Goal: Task Accomplishment & Management: Complete application form

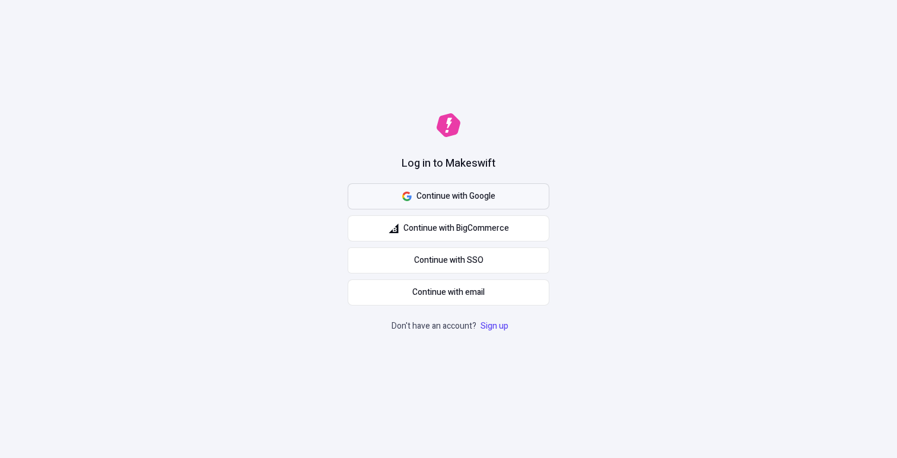
click at [459, 195] on span "Continue with Google" at bounding box center [456, 196] width 79 height 13
click at [452, 196] on span "Continue with Google" at bounding box center [456, 196] width 79 height 13
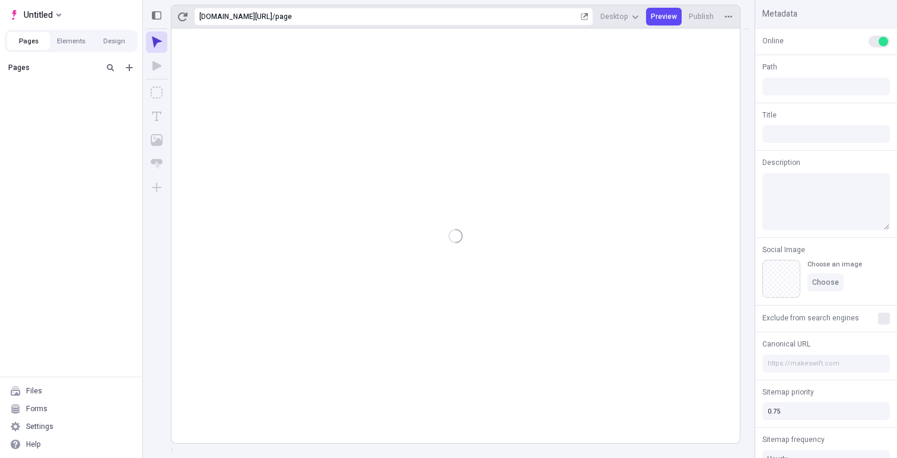
type input "/page"
click at [32, 410] on div "Forms" at bounding box center [36, 408] width 21 height 9
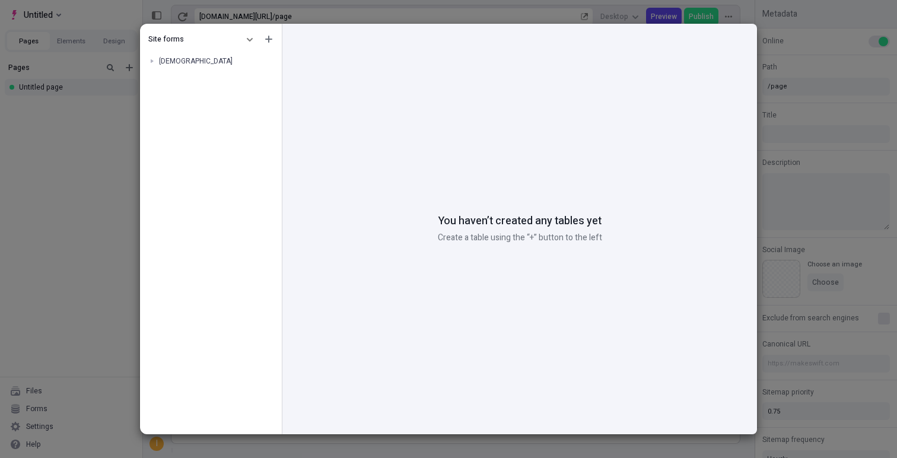
click at [81, 182] on div "Site forms dsfds You haven’t created any tables yet Create a table using the “+…" at bounding box center [448, 229] width 897 height 458
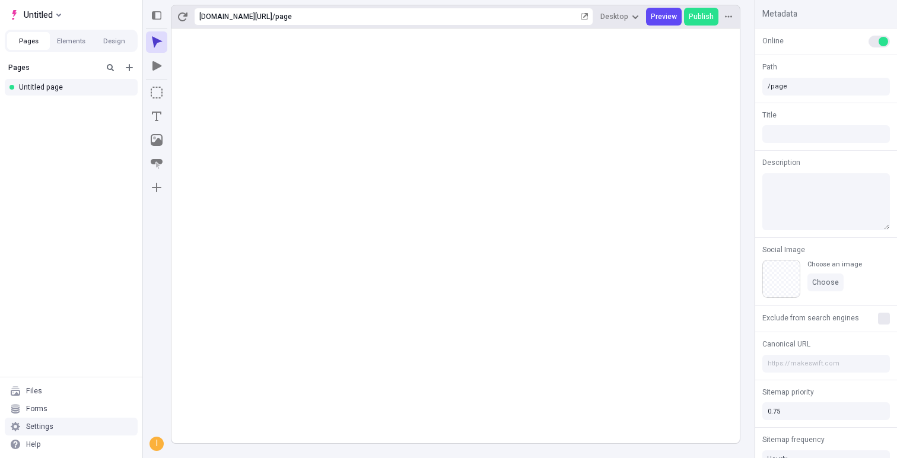
click at [46, 426] on div "Settings" at bounding box center [39, 426] width 27 height 9
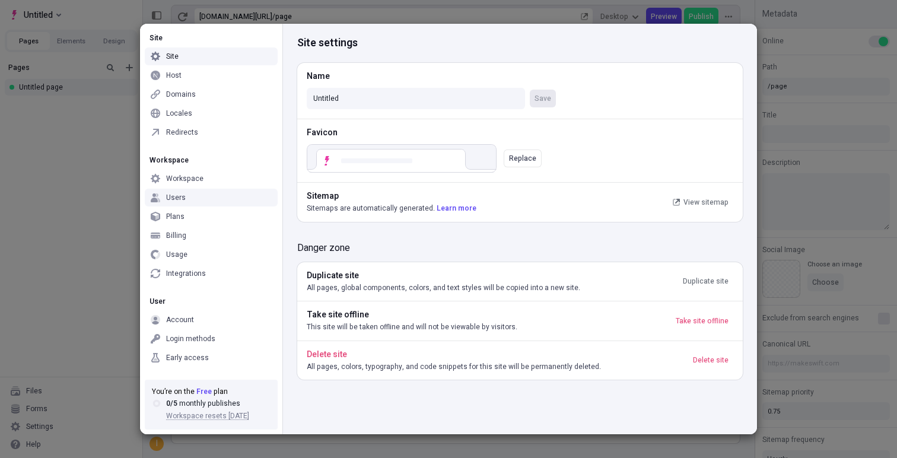
click at [171, 188] on div "Workspace Workspace Users Plans Billing Usage Integrations" at bounding box center [211, 216] width 142 height 141
click at [173, 199] on div "Users" at bounding box center [176, 197] width 20 height 9
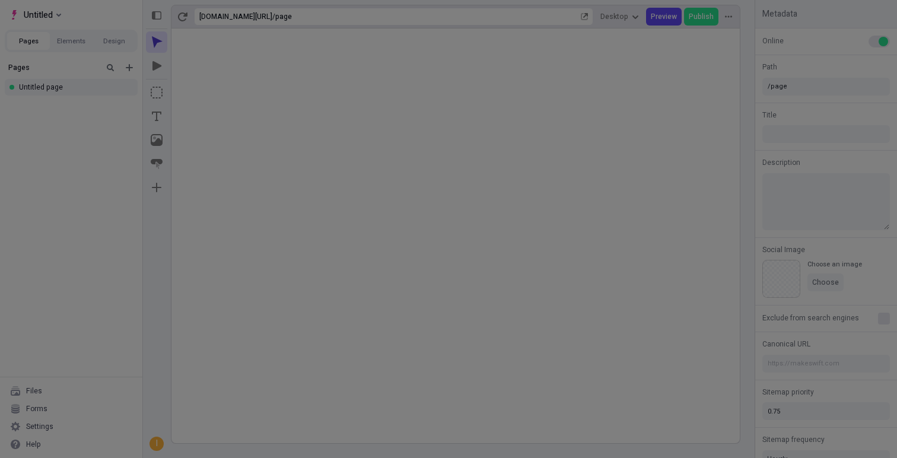
click at [98, 202] on div "Site Site Host Domains Locales Redirects Workspace Workspace Users Plans Billin…" at bounding box center [448, 229] width 897 height 458
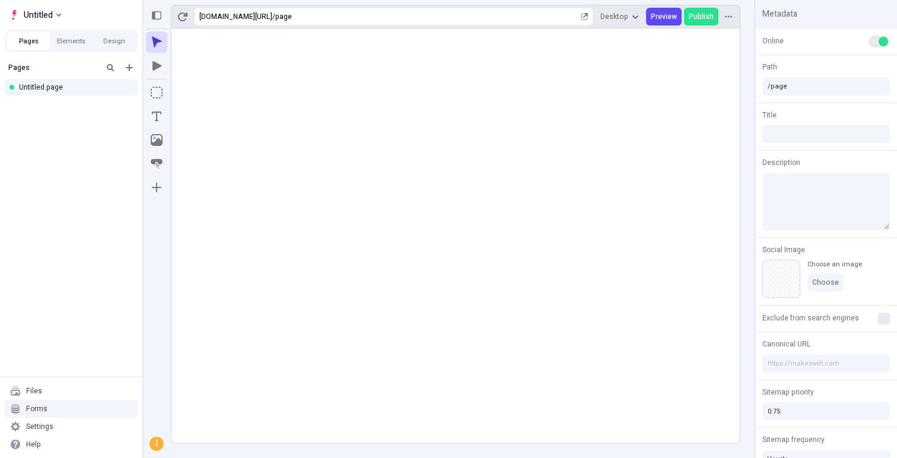
click at [52, 408] on div "Forms" at bounding box center [71, 409] width 133 height 18
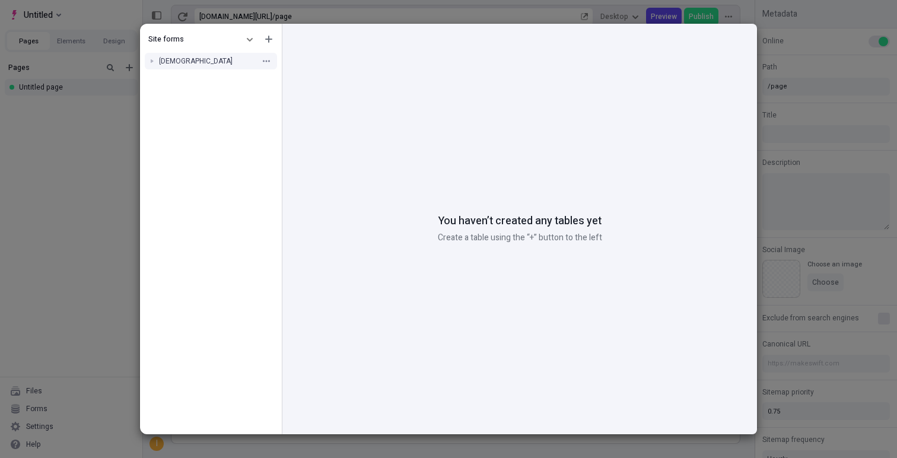
click at [176, 63] on span "[DEMOGRAPHIC_DATA]" at bounding box center [196, 61] width 74 height 11
click at [274, 40] on button "button" at bounding box center [269, 39] width 14 height 14
click at [208, 66] on div "Create form" at bounding box center [214, 60] width 114 height 18
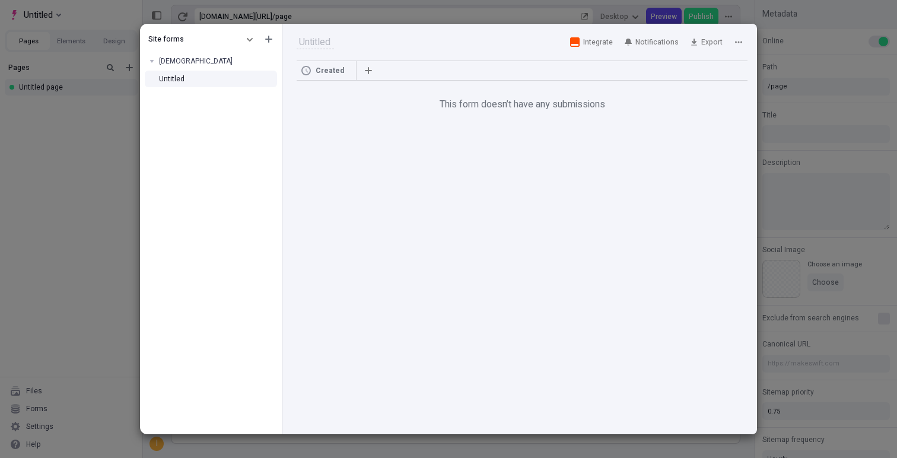
click at [334, 70] on span "Created" at bounding box center [330, 70] width 28 height 9
click at [322, 50] on div at bounding box center [431, 42] width 269 height 18
click at [321, 46] on input "text" at bounding box center [315, 42] width 37 height 14
type input "uno"
click at [351, 129] on div "Created This form doesn’t have any submissions" at bounding box center [519, 248] width 475 height 374
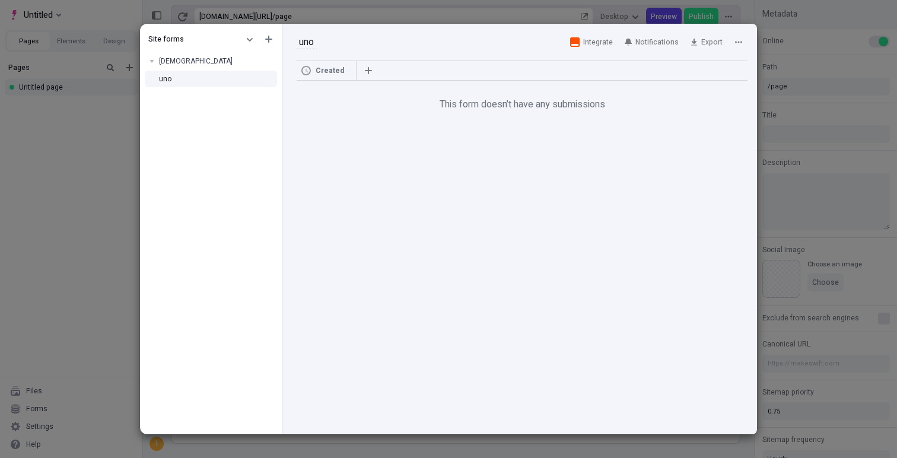
click at [332, 72] on span "Created" at bounding box center [330, 70] width 28 height 9
click at [366, 71] on icon "button" at bounding box center [368, 70] width 7 height 7
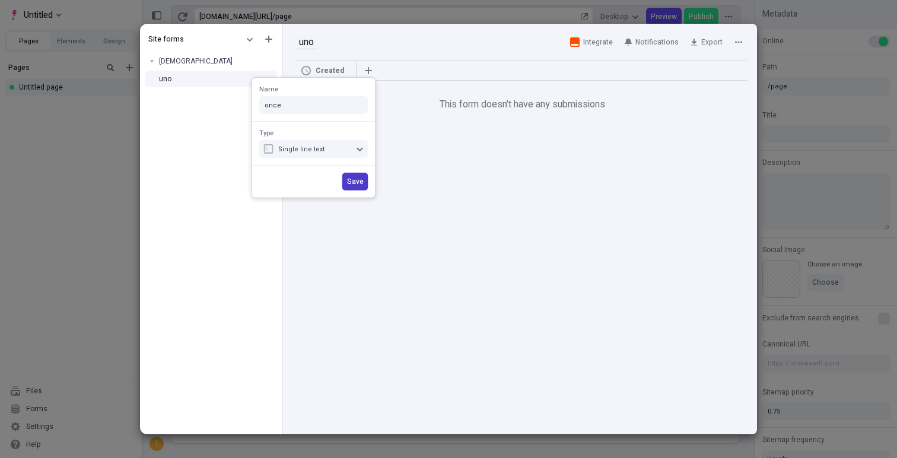
type input "once"
click at [351, 183] on span "Save" at bounding box center [355, 181] width 17 height 9
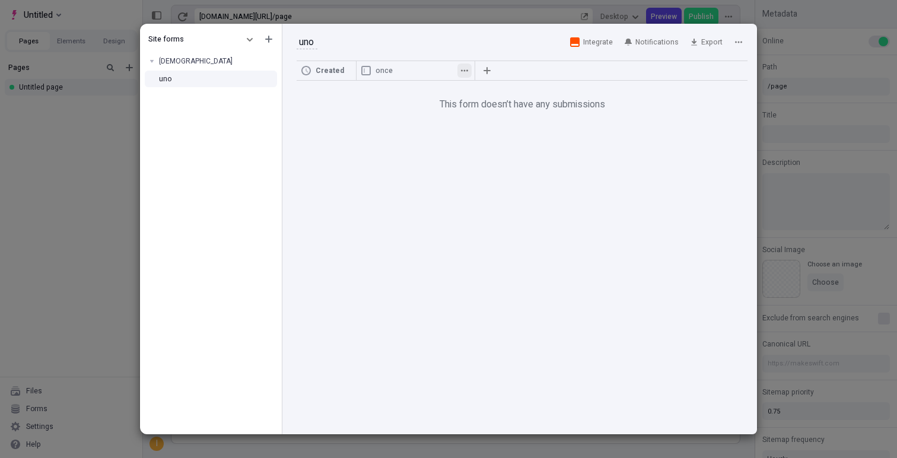
click at [463, 71] on icon "button" at bounding box center [464, 70] width 7 height 7
click at [482, 68] on button "button" at bounding box center [487, 71] width 14 height 14
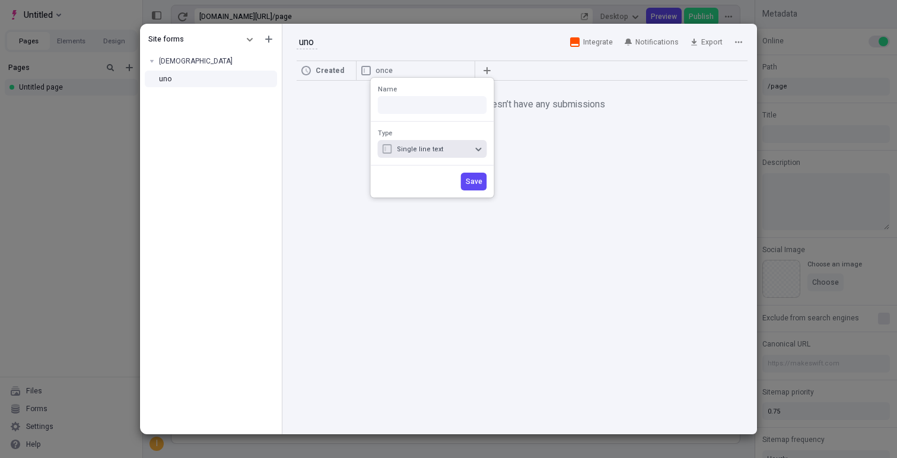
click at [474, 152] on button "Single line text" at bounding box center [432, 149] width 109 height 18
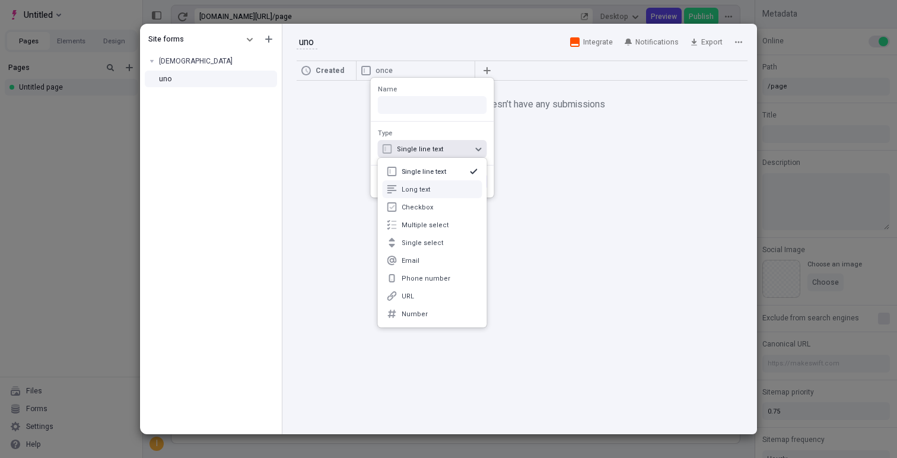
click at [436, 192] on div "Long text" at bounding box center [440, 189] width 76 height 9
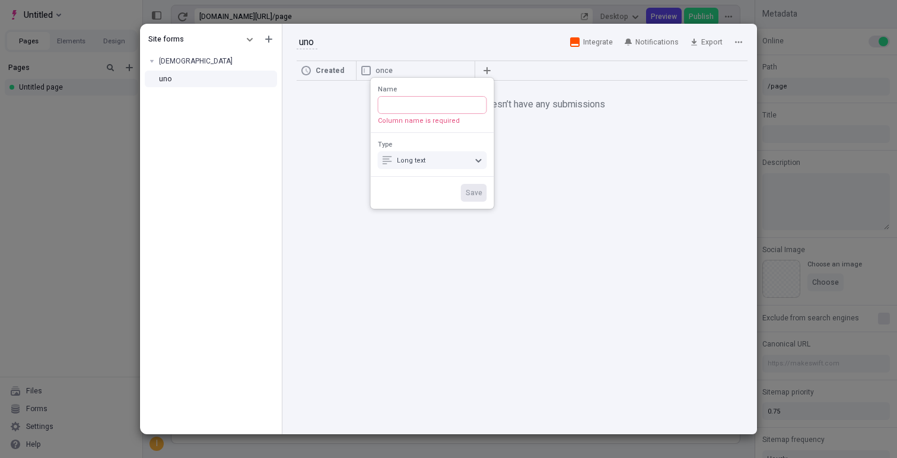
click at [438, 109] on input "Name Column name is required" at bounding box center [432, 105] width 109 height 18
type input "teo"
click at [472, 182] on span "Save" at bounding box center [474, 181] width 17 height 9
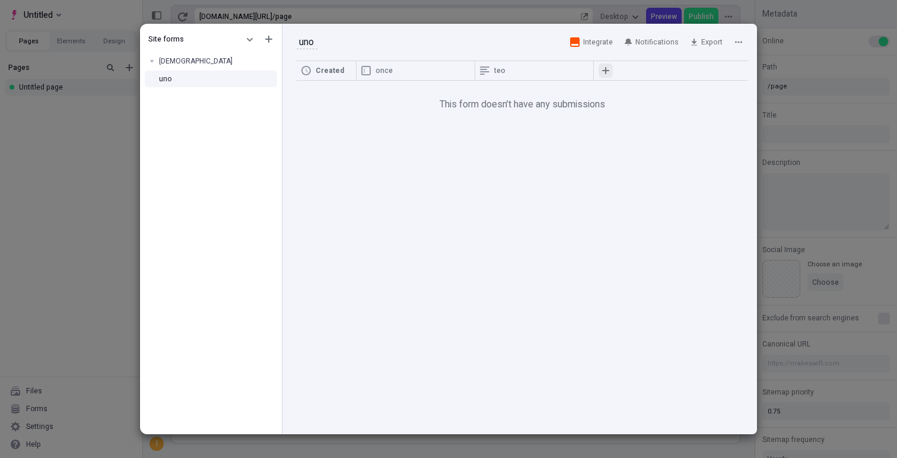
click at [608, 67] on icon "button" at bounding box center [605, 70] width 7 height 7
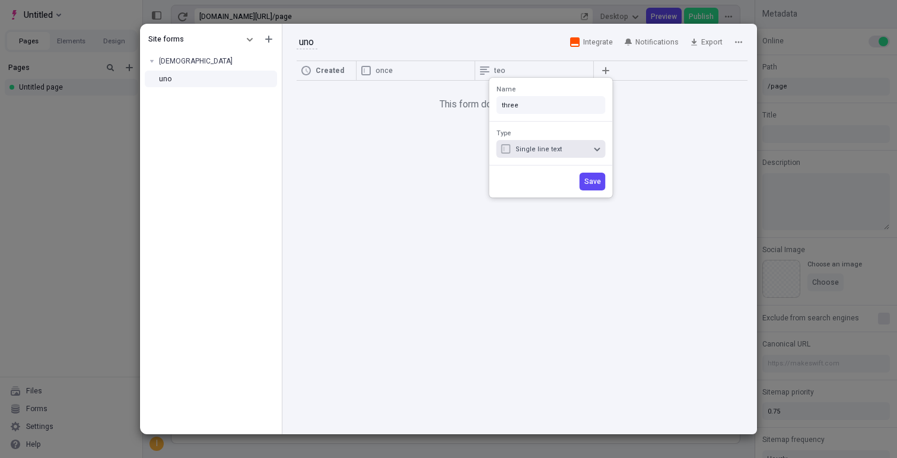
type input "three"
click at [574, 140] on button "Single line text" at bounding box center [551, 149] width 109 height 18
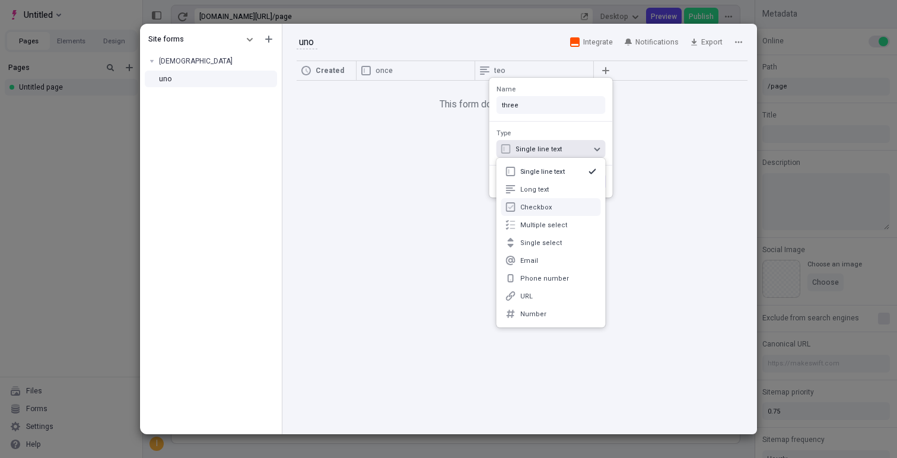
click at [550, 208] on div "Checkbox" at bounding box center [558, 207] width 76 height 9
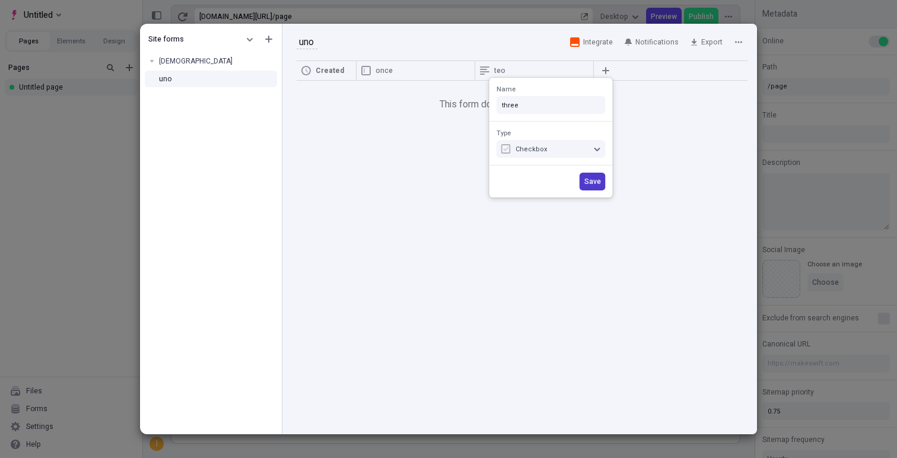
click at [593, 179] on span "Save" at bounding box center [593, 181] width 17 height 9
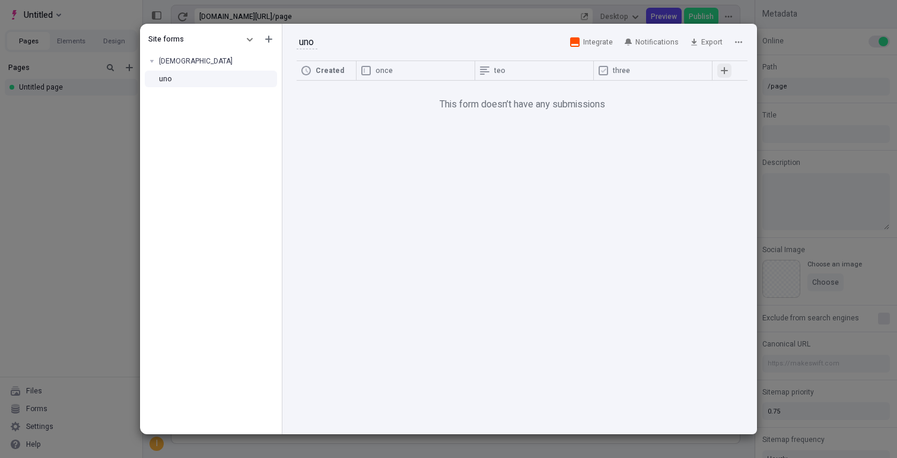
click at [723, 68] on icon "button" at bounding box center [724, 70] width 7 height 7
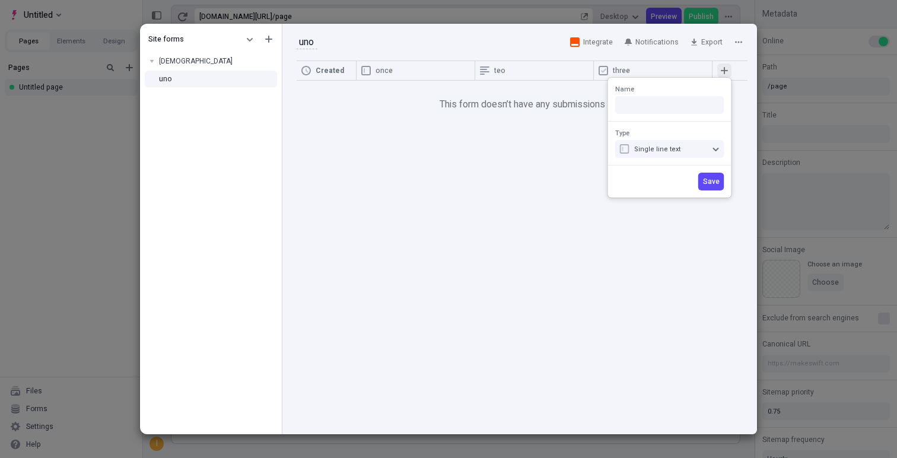
type input "g"
type input "four"
click at [700, 155] on button "Single line text" at bounding box center [669, 149] width 109 height 18
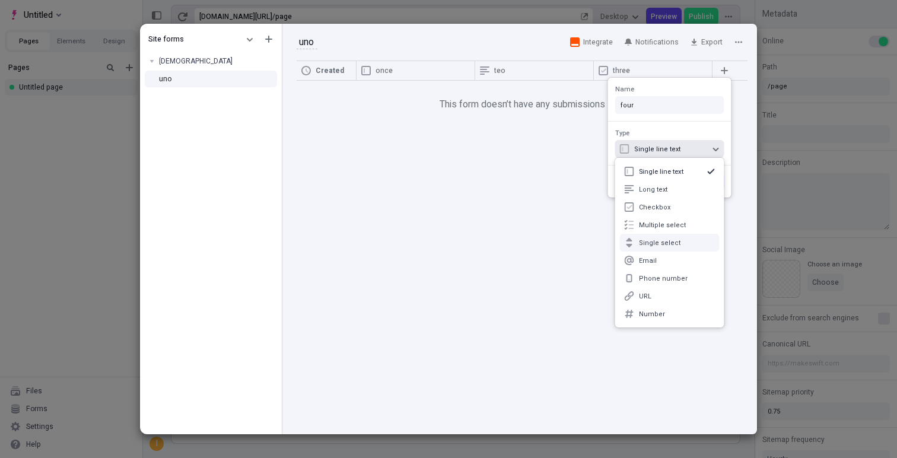
click at [662, 241] on div "Single select" at bounding box center [677, 243] width 76 height 9
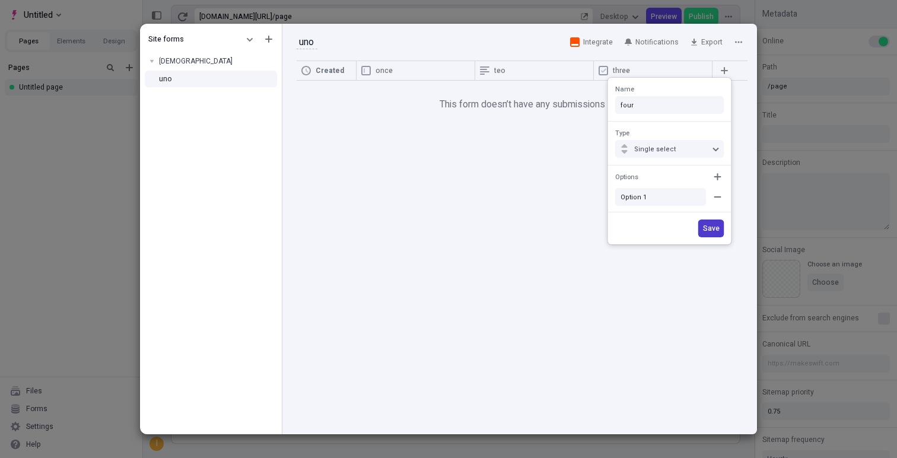
click at [707, 225] on span "Save" at bounding box center [711, 228] width 17 height 9
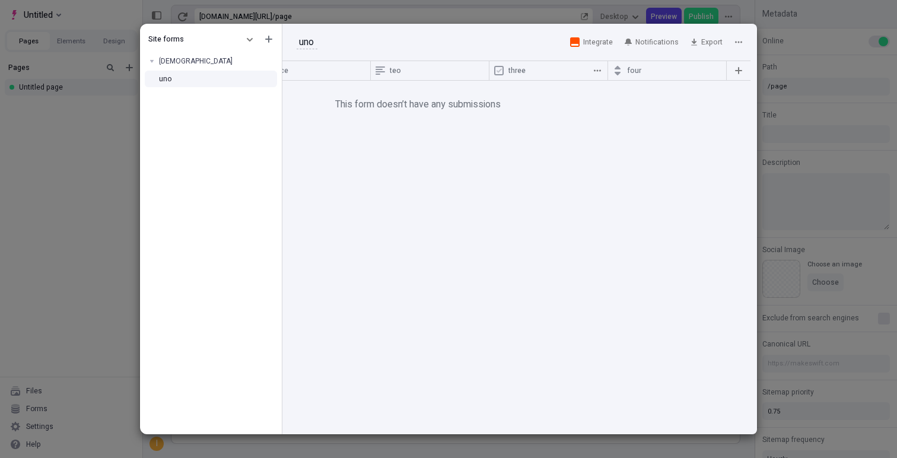
scroll to position [0, 107]
click at [737, 71] on icon "button" at bounding box center [736, 70] width 7 height 7
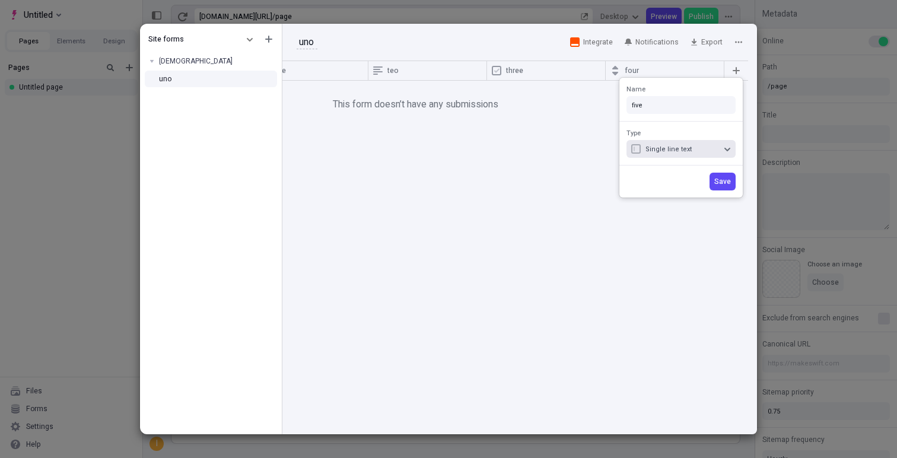
type input "five"
click at [679, 145] on span "Single line text" at bounding box center [669, 149] width 46 height 10
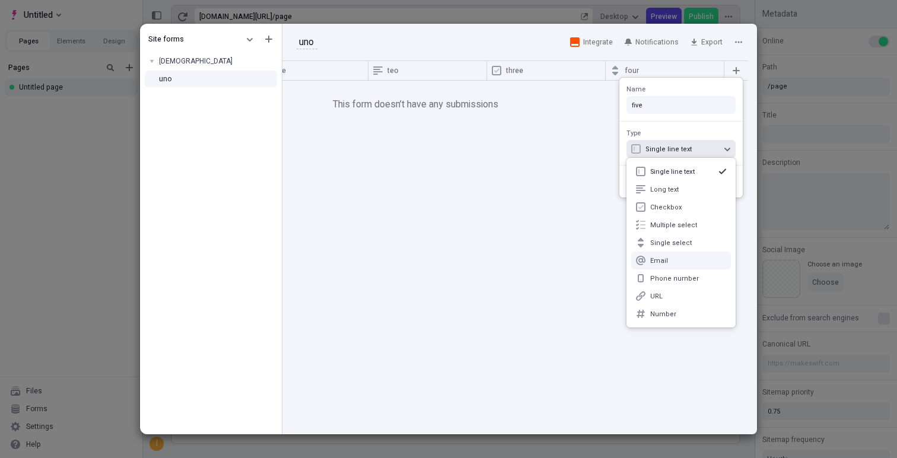
click at [675, 255] on div "Email" at bounding box center [681, 261] width 100 height 18
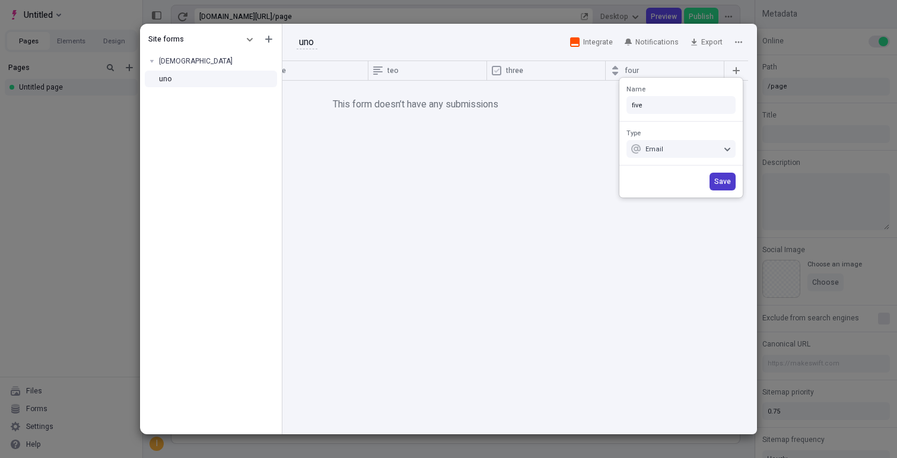
click at [722, 179] on span "Save" at bounding box center [723, 181] width 17 height 9
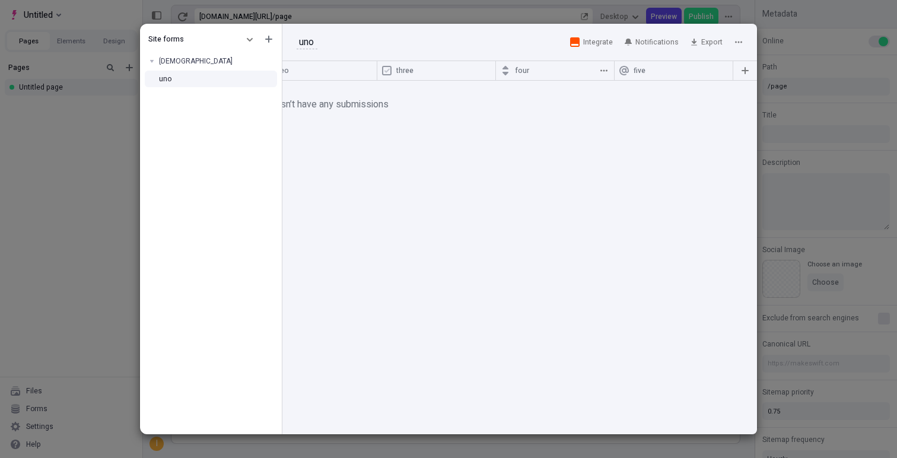
scroll to position [0, 226]
click at [735, 71] on icon "button" at bounding box center [736, 70] width 7 height 7
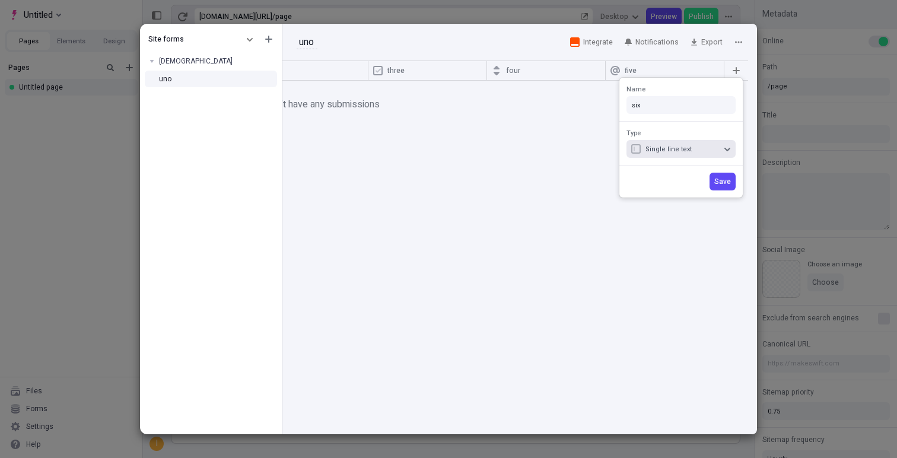
type input "six"
click at [677, 145] on span "Single line text" at bounding box center [669, 149] width 46 height 10
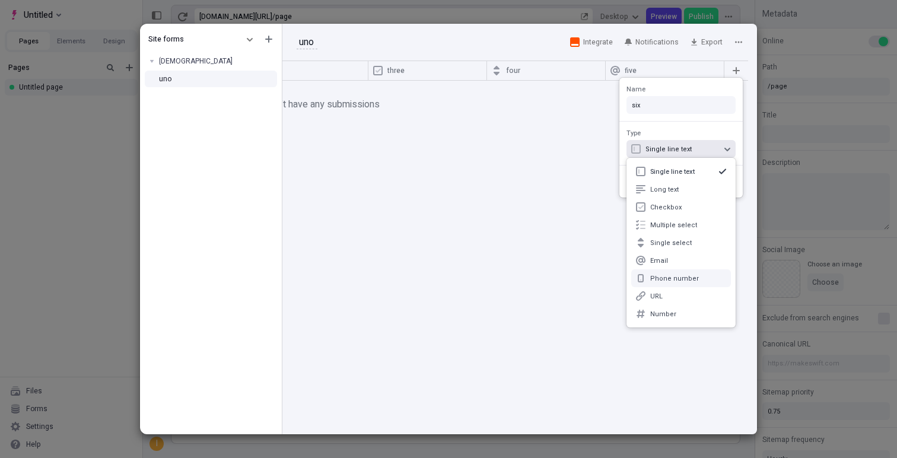
click at [677, 278] on div "Phone number" at bounding box center [688, 278] width 76 height 9
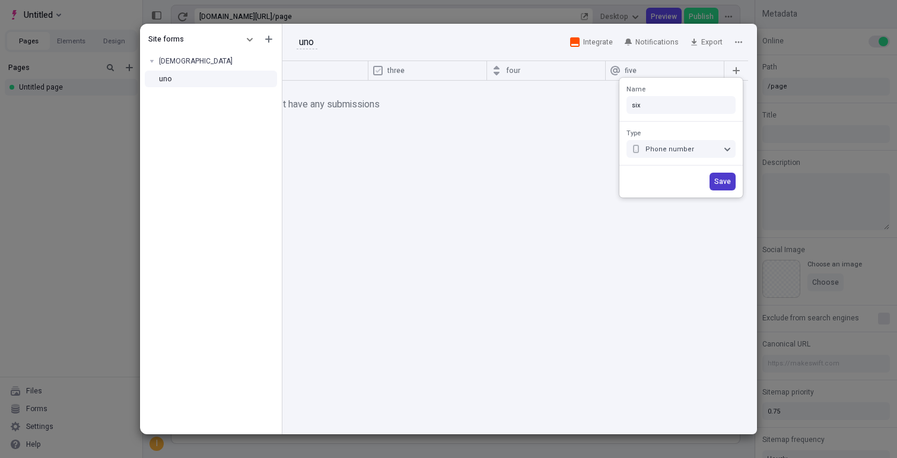
click at [717, 173] on button "Save" at bounding box center [723, 182] width 26 height 18
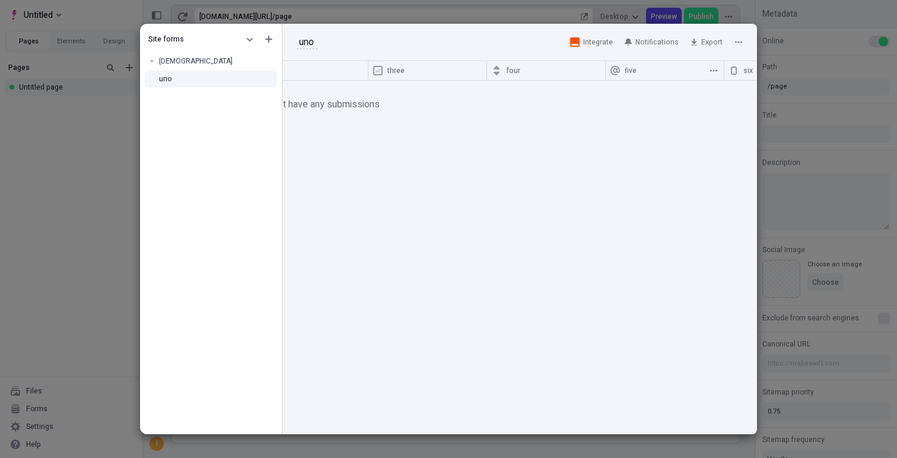
scroll to position [0, 344]
click at [739, 66] on button "button" at bounding box center [736, 71] width 14 height 14
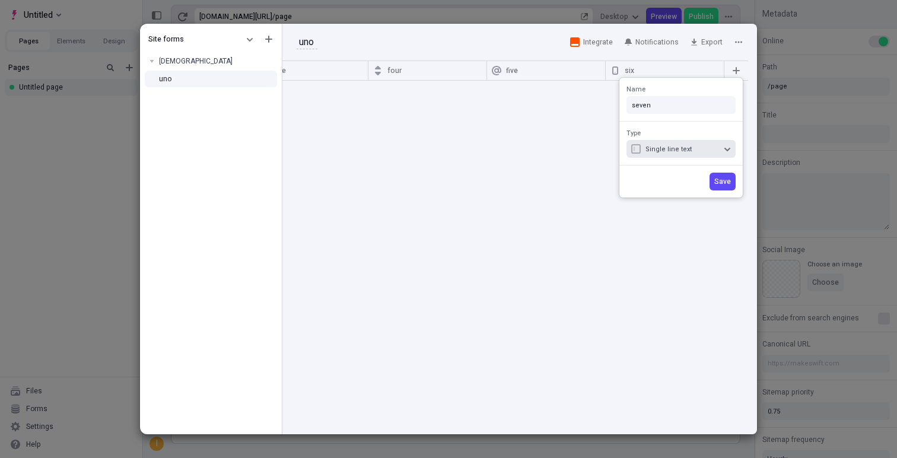
type input "seven"
click at [682, 150] on span "Single line text" at bounding box center [669, 149] width 46 height 10
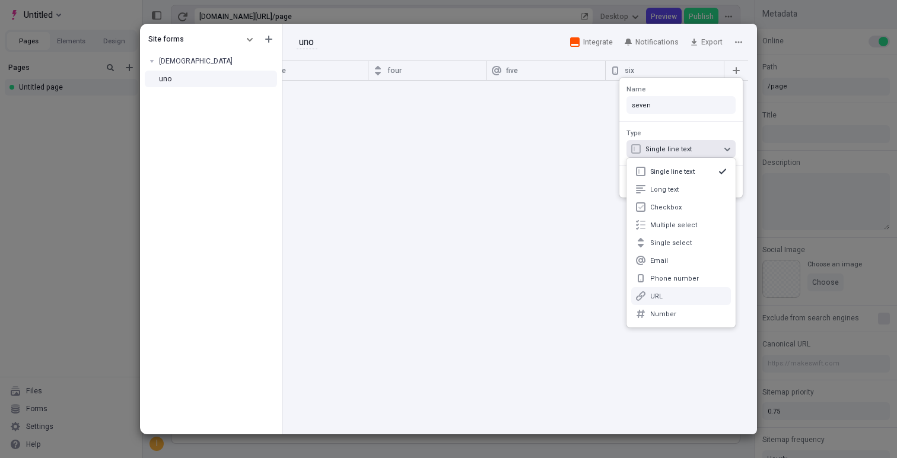
click at [678, 297] on div "URL" at bounding box center [688, 296] width 76 height 9
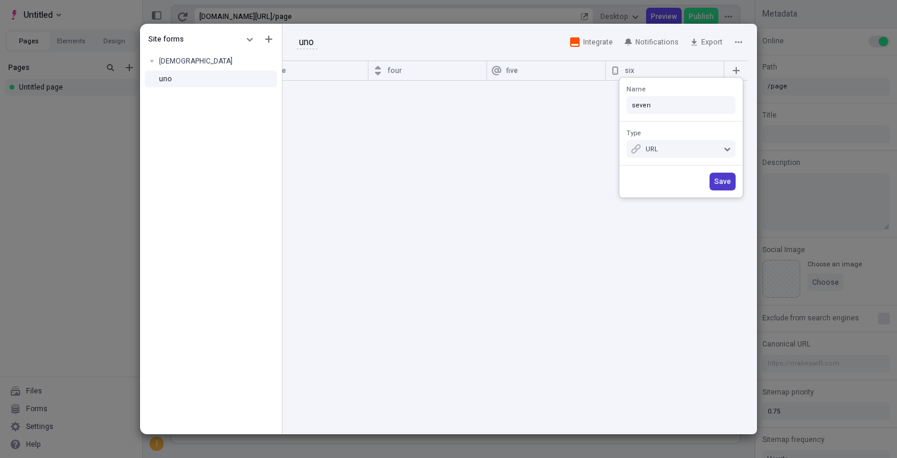
click at [719, 177] on span "Save" at bounding box center [723, 181] width 17 height 9
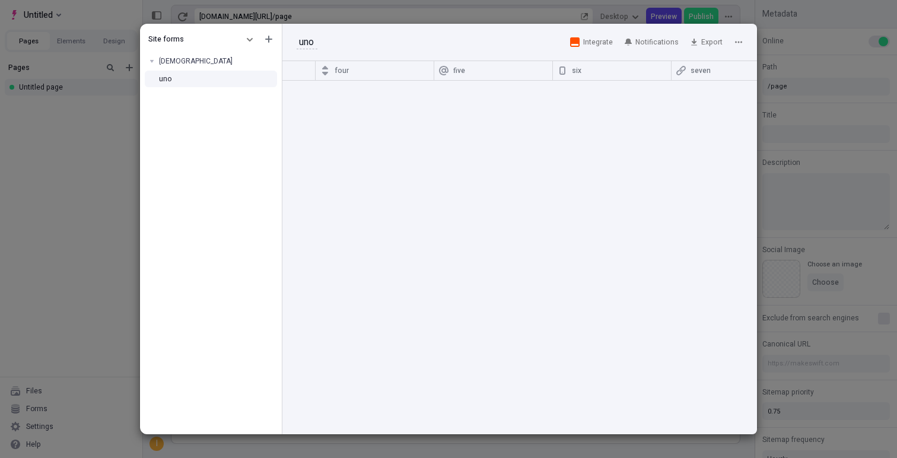
scroll to position [0, 463]
click at [736, 72] on icon "button" at bounding box center [736, 70] width 7 height 7
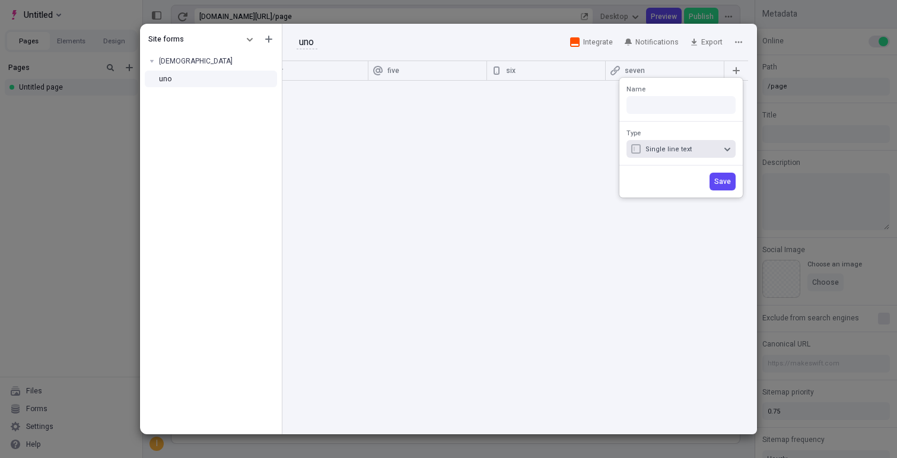
click at [696, 145] on div "Single line text" at bounding box center [683, 149] width 74 height 9
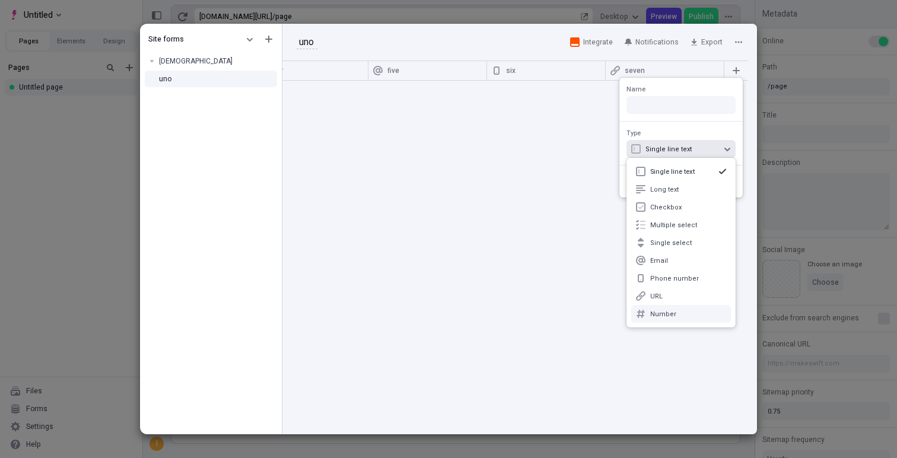
click at [676, 307] on div "Number" at bounding box center [681, 314] width 100 height 18
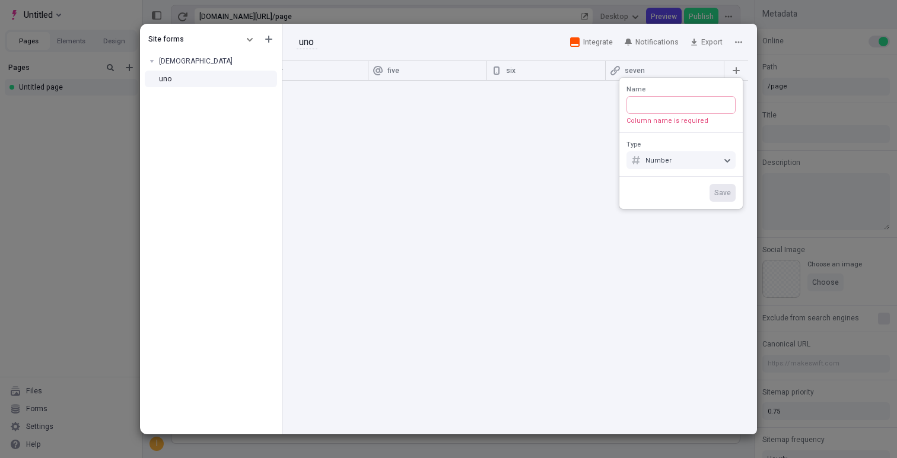
click at [669, 112] on input "Name Column name is required" at bounding box center [681, 105] width 109 height 18
type input "eith"
click at [710, 177] on div "Save" at bounding box center [681, 182] width 123 height 32
click at [716, 181] on span "Save" at bounding box center [723, 181] width 17 height 9
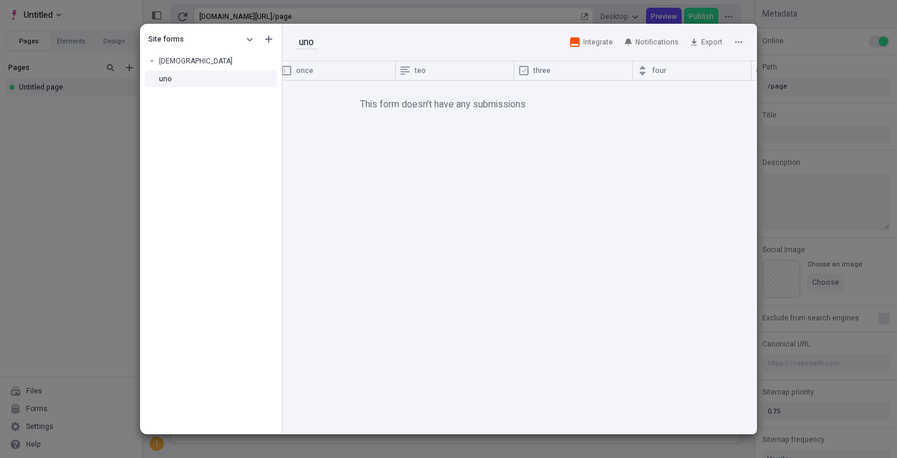
scroll to position [0, 0]
click at [97, 221] on div "Site forms [DEMOGRAPHIC_DATA] uno uno uno Integrate Notifications Export Create…" at bounding box center [448, 229] width 897 height 458
